Goal: Find specific page/section: Find specific page/section

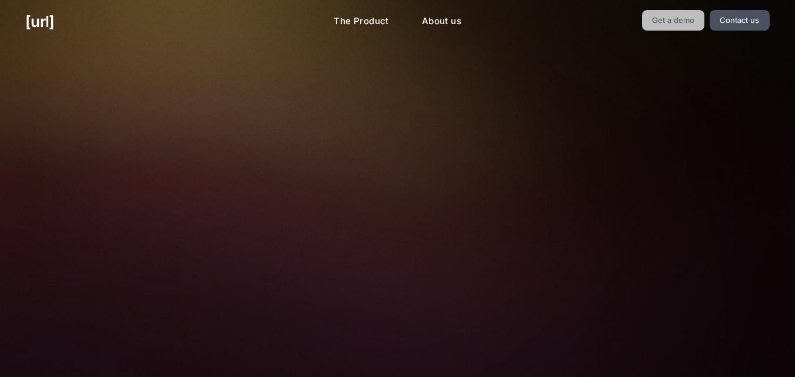
click at [692, 21] on link "Get a demo" at bounding box center [673, 20] width 63 height 21
click at [676, 25] on link "Get a demo" at bounding box center [673, 20] width 63 height 21
